Goal: Find specific page/section: Find specific page/section

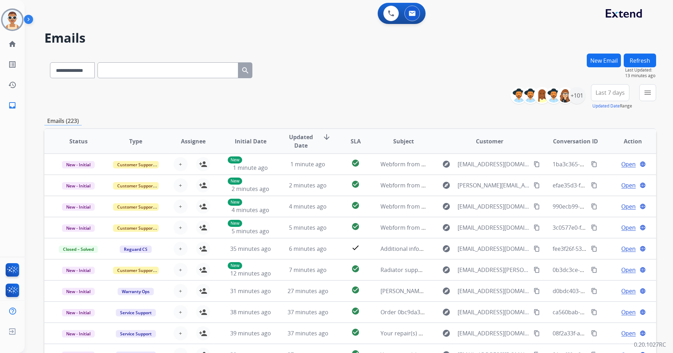
select select "**********"
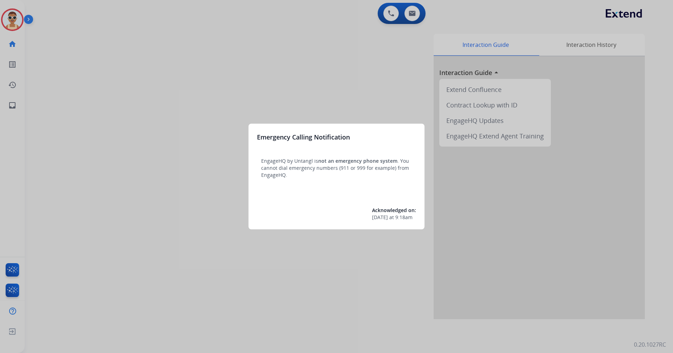
click at [231, 94] on div at bounding box center [336, 176] width 673 height 353
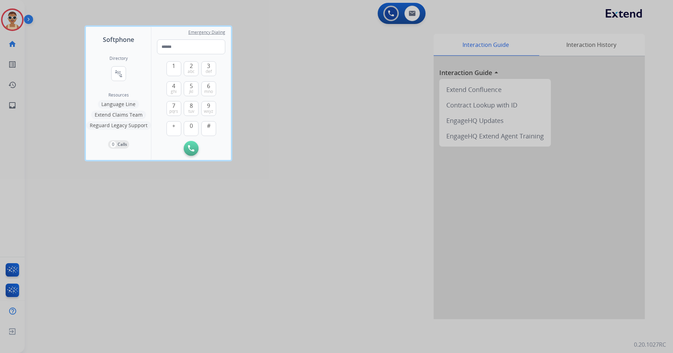
click at [168, 209] on div at bounding box center [336, 176] width 673 height 353
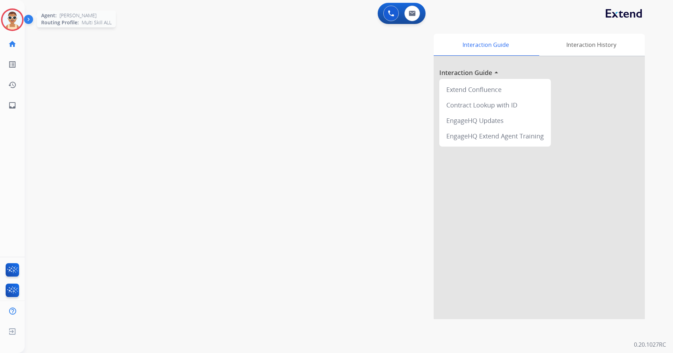
click at [9, 20] on img at bounding box center [12, 20] width 20 height 20
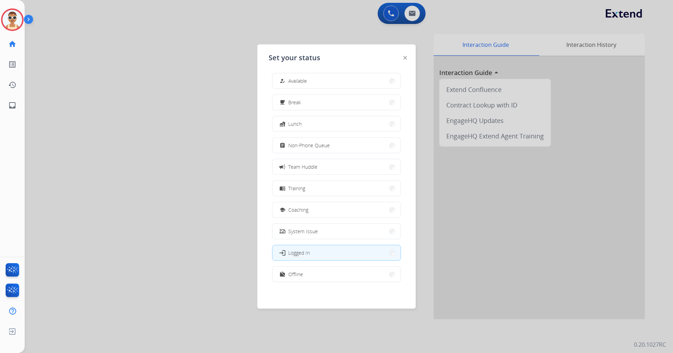
scroll to position [2, 0]
click at [310, 272] on button "work_off Offline" at bounding box center [336, 273] width 128 height 15
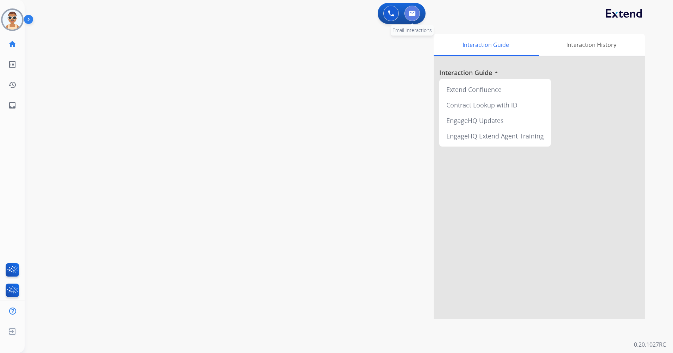
click at [412, 8] on button at bounding box center [411, 13] width 15 height 15
select select "**********"
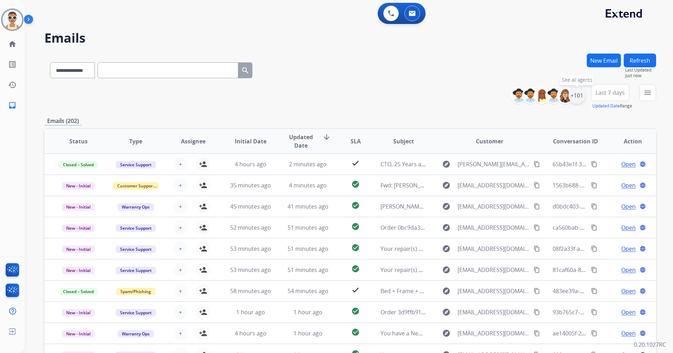
click at [572, 101] on div "+101" at bounding box center [576, 95] width 17 height 17
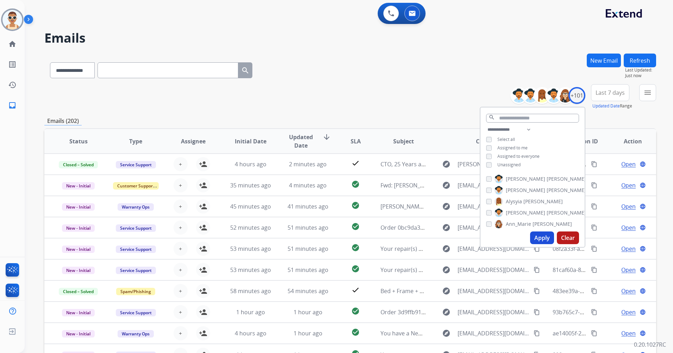
drag, startPoint x: 509, startPoint y: 148, endPoint x: 528, endPoint y: 193, distance: 48.6
click at [509, 148] on span "Assigned to me" at bounding box center [512, 148] width 30 height 6
drag, startPoint x: 542, startPoint y: 238, endPoint x: 490, endPoint y: 220, distance: 55.1
click at [542, 237] on button "Apply" at bounding box center [542, 237] width 24 height 13
click at [600, 94] on span "Last 7 days" at bounding box center [609, 92] width 29 height 3
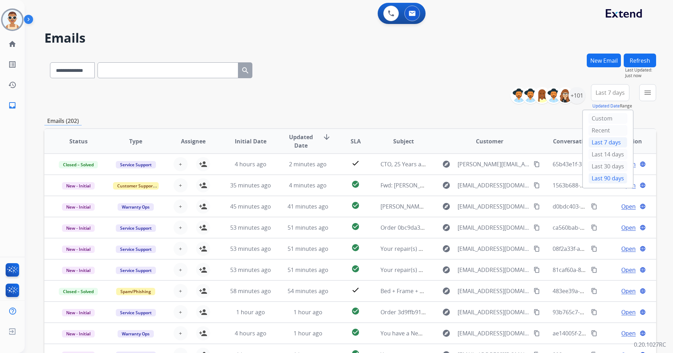
click at [595, 174] on div "Last 90 days" at bounding box center [607, 178] width 39 height 11
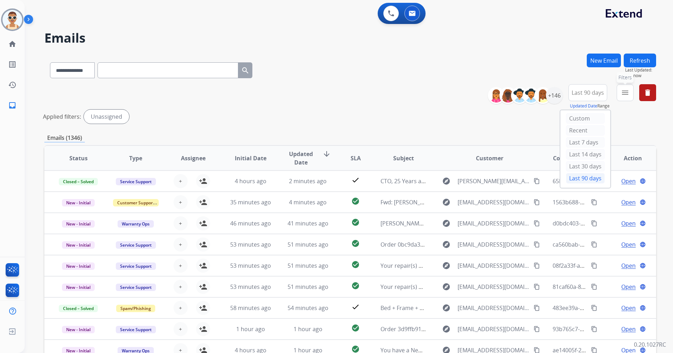
click at [623, 91] on mat-icon "menu" at bounding box center [625, 92] width 8 height 8
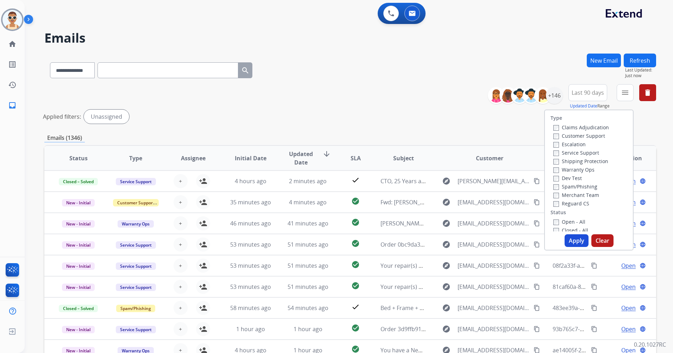
click at [595, 134] on label "Customer Support" at bounding box center [579, 135] width 52 height 7
click at [591, 159] on label "Shipping Protection" at bounding box center [580, 161] width 55 height 7
click at [579, 203] on label "Reguard CS" at bounding box center [571, 203] width 36 height 7
click at [574, 221] on label "Open - All" at bounding box center [569, 221] width 32 height 7
click at [577, 245] on button "Apply" at bounding box center [576, 240] width 24 height 13
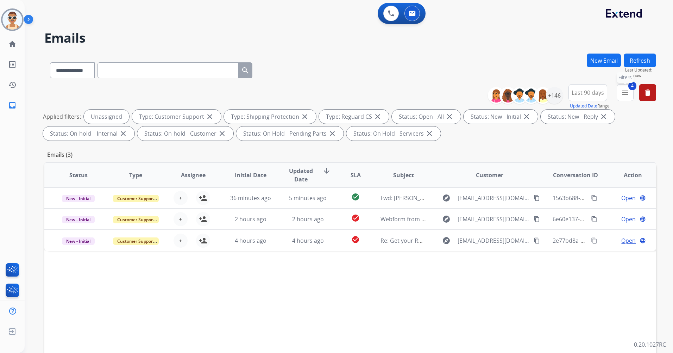
click at [621, 94] on mat-icon "menu" at bounding box center [625, 92] width 8 height 8
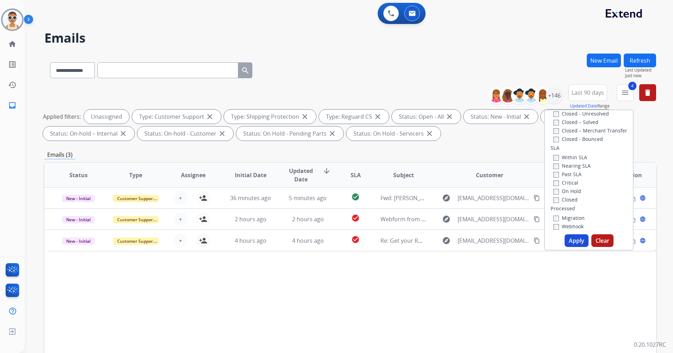
scroll to position [176, 0]
click at [567, 173] on label "Past SLA" at bounding box center [567, 173] width 28 height 7
click at [566, 181] on label "Critical" at bounding box center [565, 182] width 25 height 7
click at [575, 239] on button "Apply" at bounding box center [576, 240] width 24 height 13
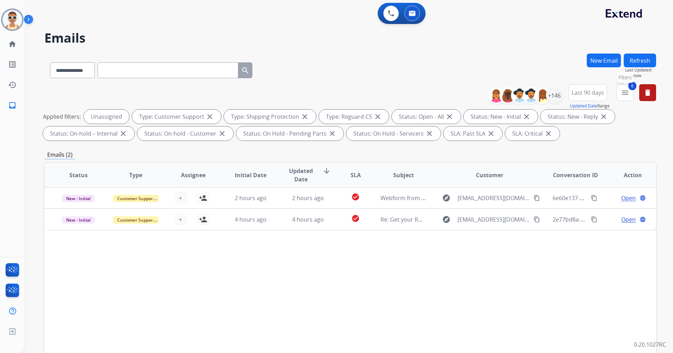
click at [619, 91] on button "6 menu Filters" at bounding box center [624, 92] width 17 height 17
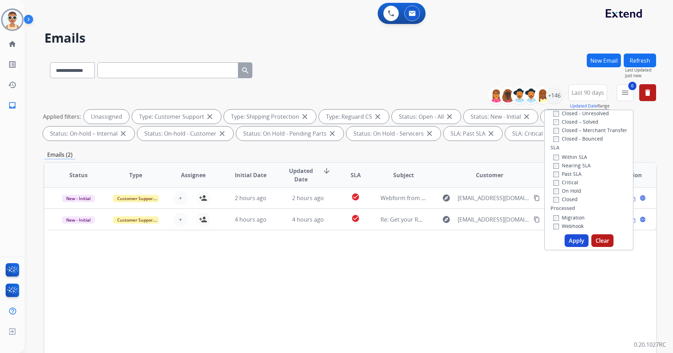
click at [566, 171] on label "Past SLA" at bounding box center [567, 173] width 28 height 7
click at [567, 182] on label "Critical" at bounding box center [565, 182] width 25 height 7
click at [575, 239] on button "Apply" at bounding box center [576, 240] width 24 height 13
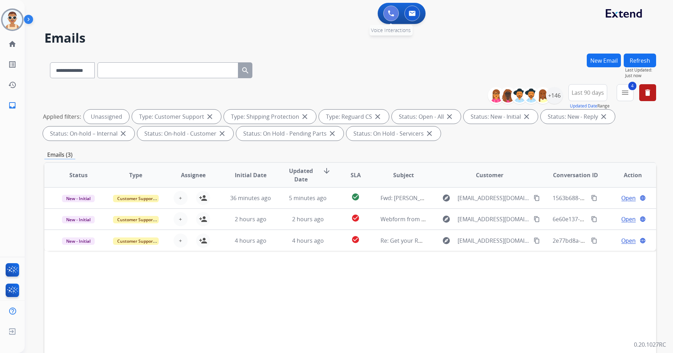
click at [388, 12] on img at bounding box center [391, 13] width 6 height 6
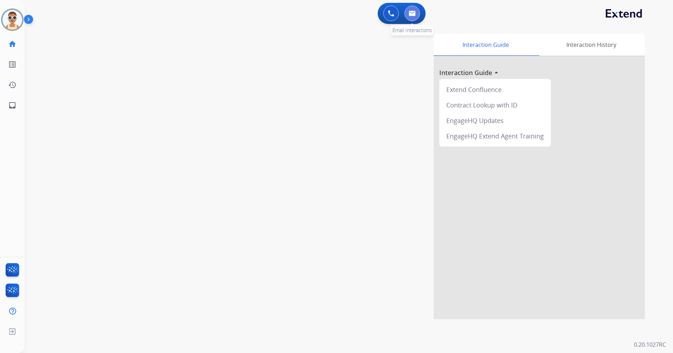
click at [412, 15] on img at bounding box center [411, 14] width 7 height 6
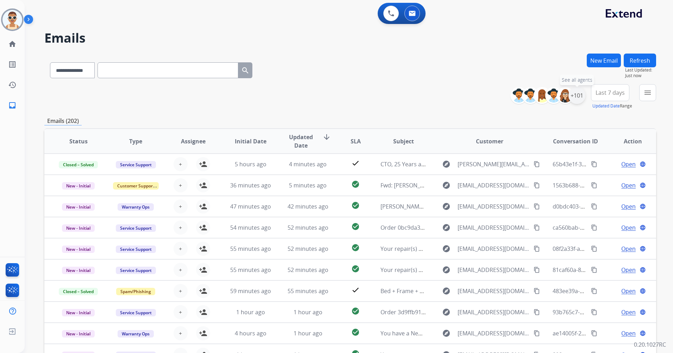
click at [581, 99] on div "+101" at bounding box center [576, 95] width 17 height 17
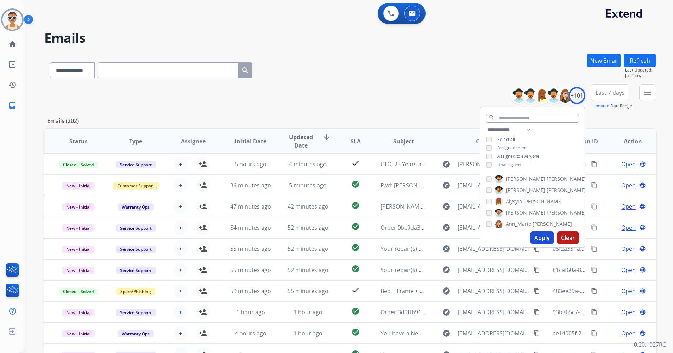
click at [516, 147] on span "Assigned to me" at bounding box center [512, 148] width 30 height 6
click at [509, 164] on span "Unassigned" at bounding box center [508, 164] width 23 height 6
drag, startPoint x: 528, startPoint y: 127, endPoint x: 528, endPoint y: 133, distance: 6.7
click at [528, 127] on select "**********" at bounding box center [510, 129] width 49 height 8
select select "**********"
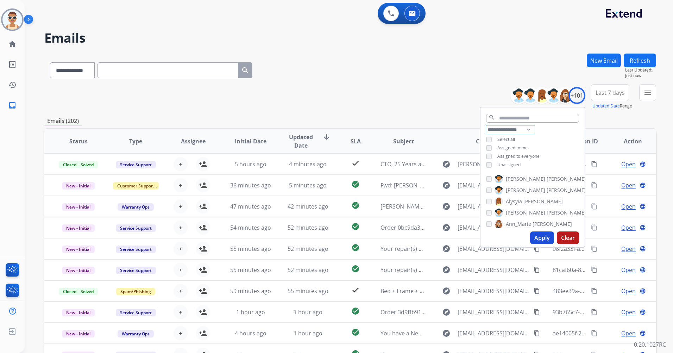
click at [486, 125] on select "**********" at bounding box center [510, 129] width 49 height 8
click at [526, 147] on span "Assigned to everyone" at bounding box center [518, 148] width 42 height 6
click at [536, 234] on button "Apply" at bounding box center [542, 237] width 24 height 13
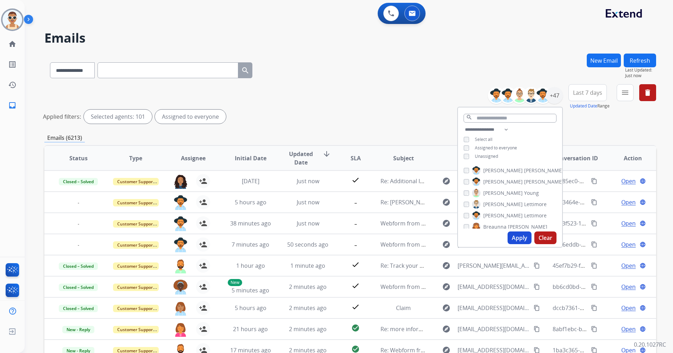
drag, startPoint x: 514, startPoint y: 235, endPoint x: 512, endPoint y: 231, distance: 5.2
click at [514, 235] on button "Apply" at bounding box center [519, 237] width 24 height 13
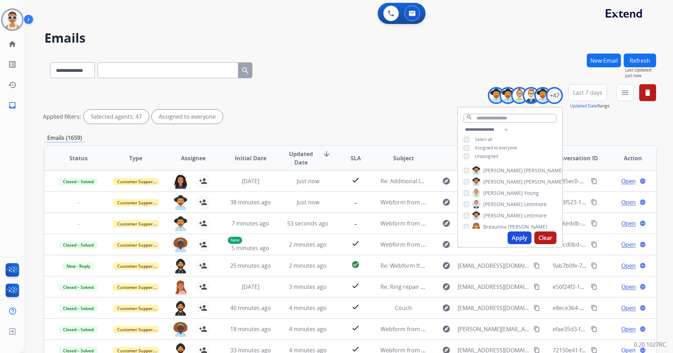
click at [578, 91] on span "Last 7 days" at bounding box center [587, 92] width 29 height 3
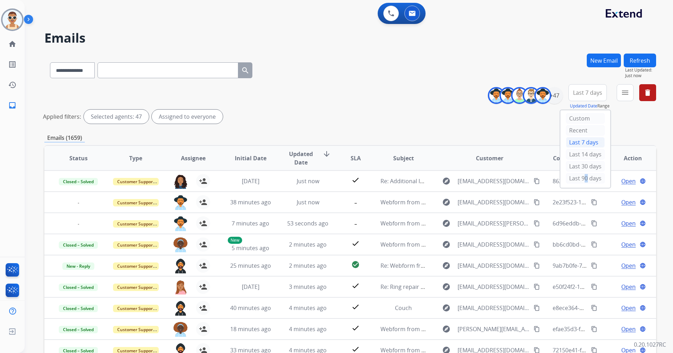
drag, startPoint x: 581, startPoint y: 180, endPoint x: 567, endPoint y: 169, distance: 17.3
click at [580, 180] on div "Last 90 days" at bounding box center [585, 178] width 39 height 11
click at [624, 91] on mat-icon "menu" at bounding box center [625, 92] width 8 height 8
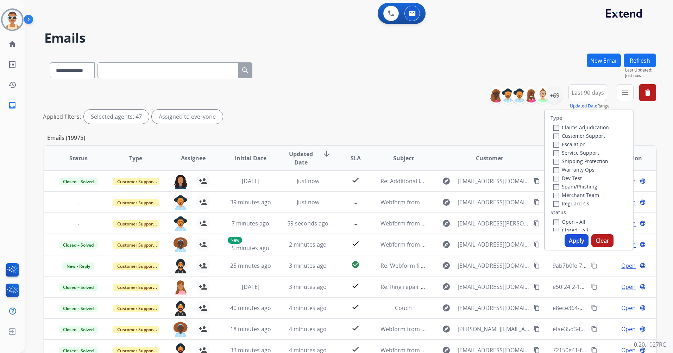
click at [593, 136] on label "Customer Support" at bounding box center [579, 135] width 52 height 7
click at [591, 163] on label "Shipping Protection" at bounding box center [580, 161] width 55 height 7
click at [579, 204] on label "Reguard CS" at bounding box center [571, 203] width 36 height 7
click at [576, 224] on label "Open - All" at bounding box center [569, 221] width 32 height 7
click at [567, 237] on button "Apply" at bounding box center [576, 240] width 24 height 13
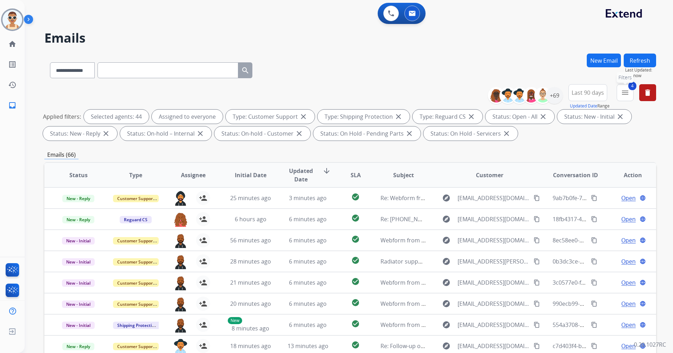
click at [620, 90] on button "4 menu Filters" at bounding box center [624, 92] width 17 height 17
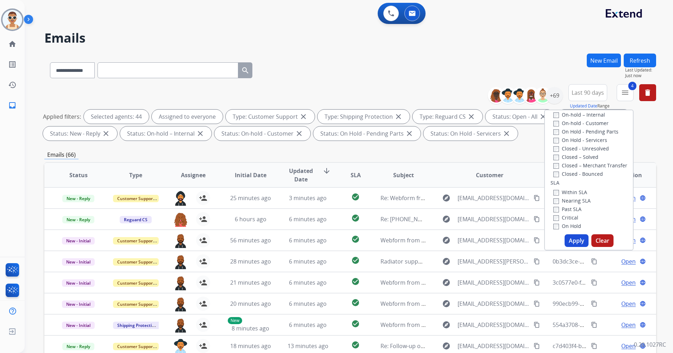
scroll to position [176, 0]
click at [571, 173] on label "Past SLA" at bounding box center [567, 173] width 28 height 7
click at [571, 183] on label "Critical" at bounding box center [565, 182] width 25 height 7
drag, startPoint x: 572, startPoint y: 242, endPoint x: 551, endPoint y: 228, distance: 24.7
click at [572, 243] on button "Apply" at bounding box center [576, 240] width 24 height 13
